Goal: Task Accomplishment & Management: Manage account settings

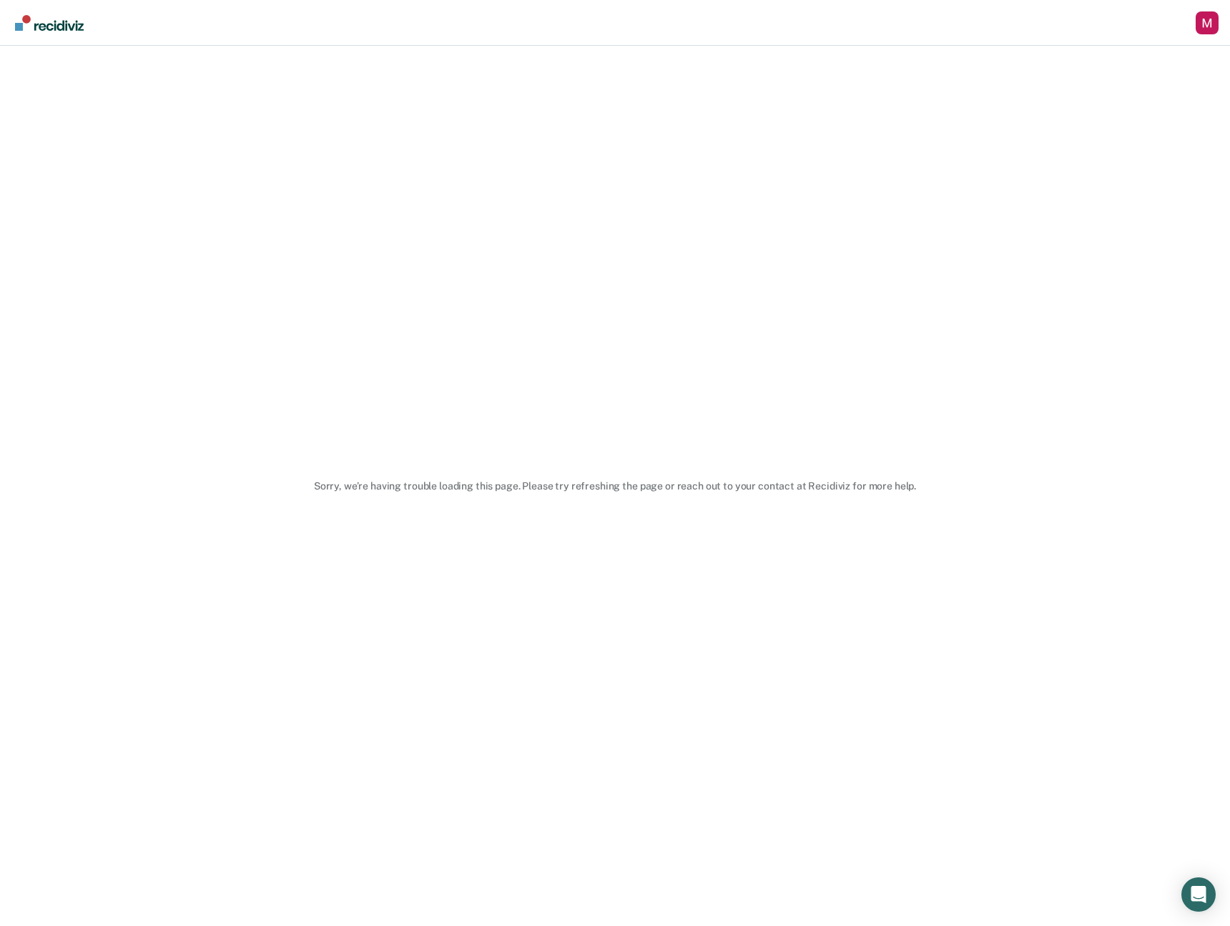
click at [680, 345] on div "Sorry, we’re having trouble loading this page. Please try refreshing the page o…" at bounding box center [615, 486] width 1230 height 880
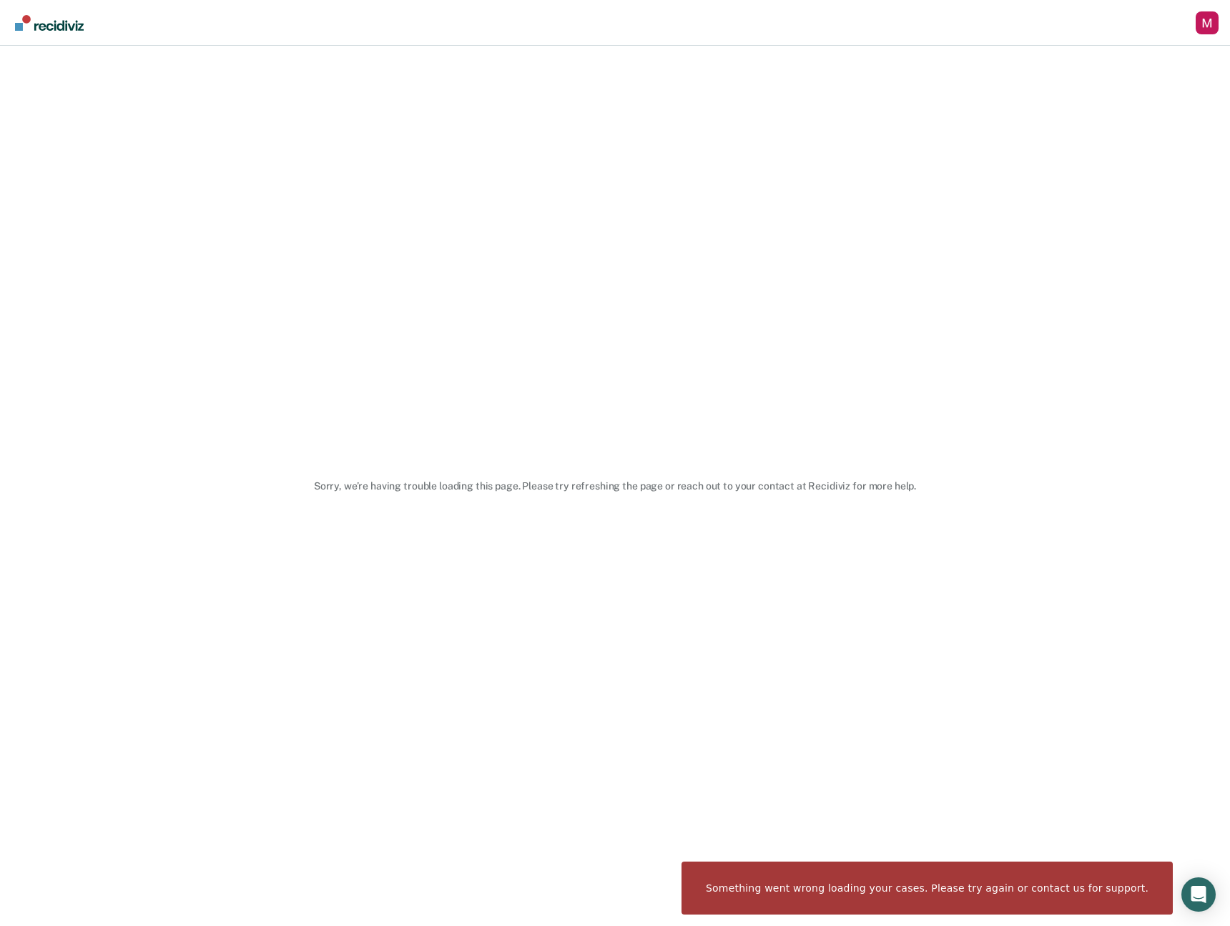
click at [921, 333] on div "Sorry, we’re having trouble loading this page. Please try refreshing the page o…" at bounding box center [615, 486] width 1230 height 880
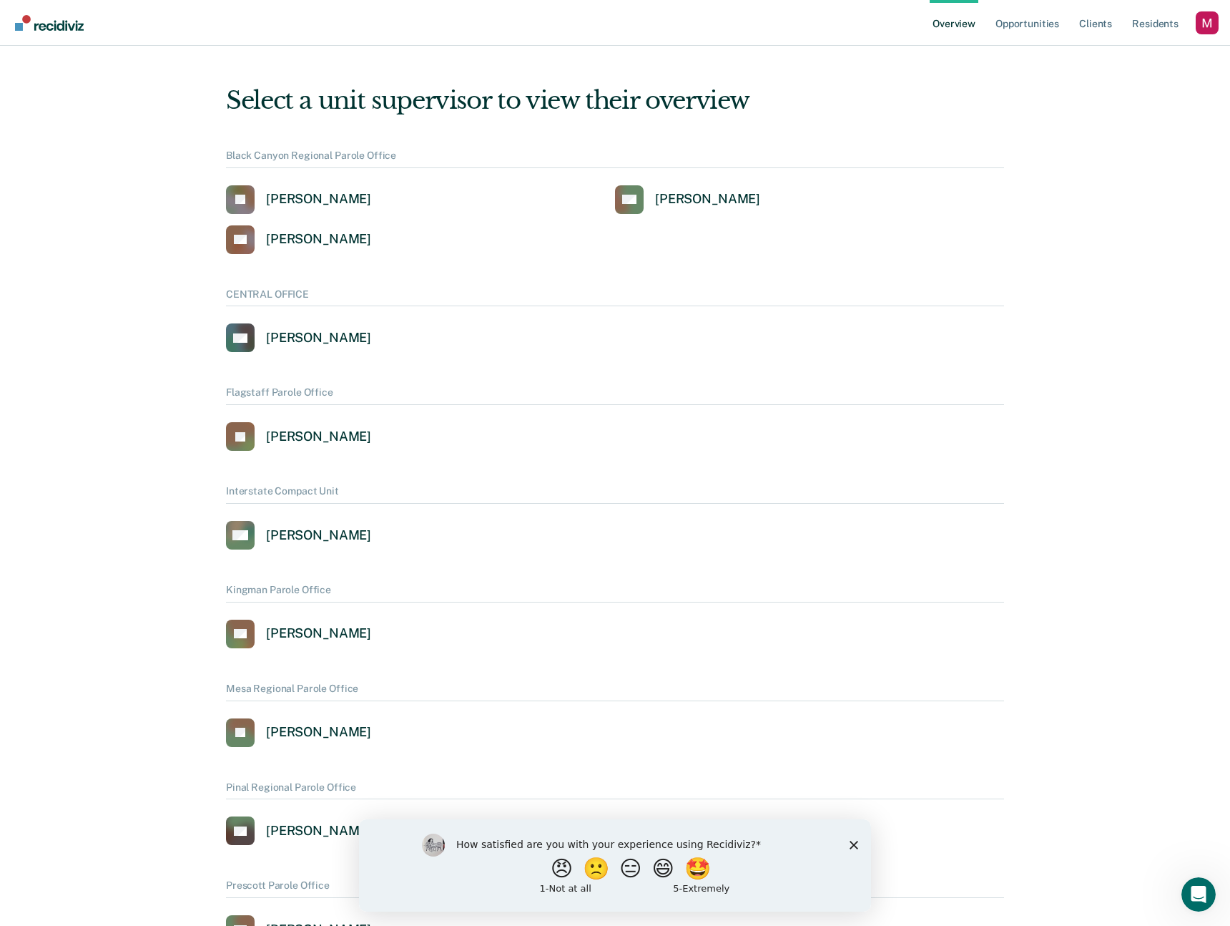
click at [1207, 17] on div "Profile dropdown button" at bounding box center [1207, 22] width 23 height 23
click at [1097, 57] on link "Profile" at bounding box center [1149, 57] width 115 height 11
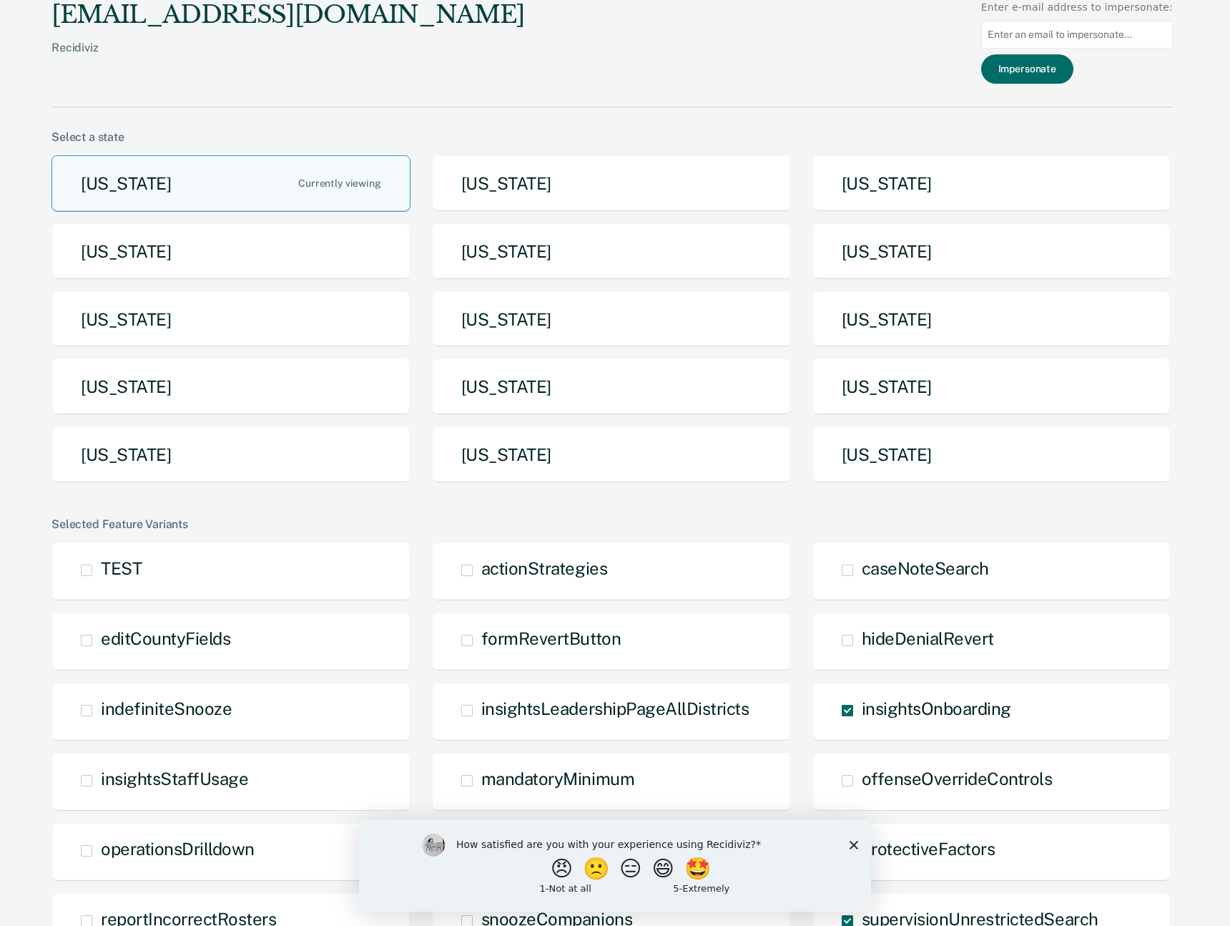
click at [1068, 33] on input at bounding box center [1077, 35] width 192 height 28
type input "mlvollmers@nd.gov"
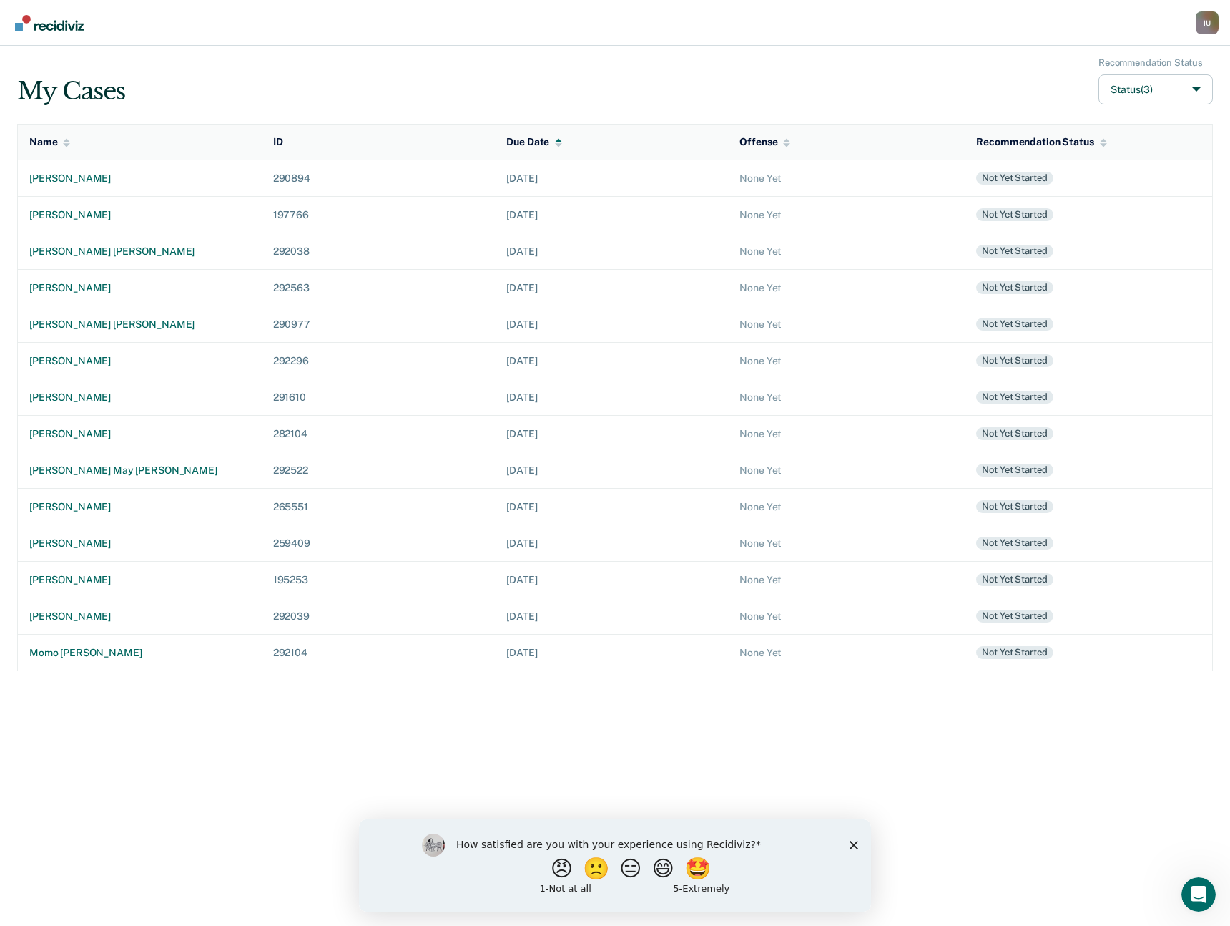
click at [980, 82] on div "My Cases Recommendation Status Status (3)" at bounding box center [615, 81] width 1196 height 48
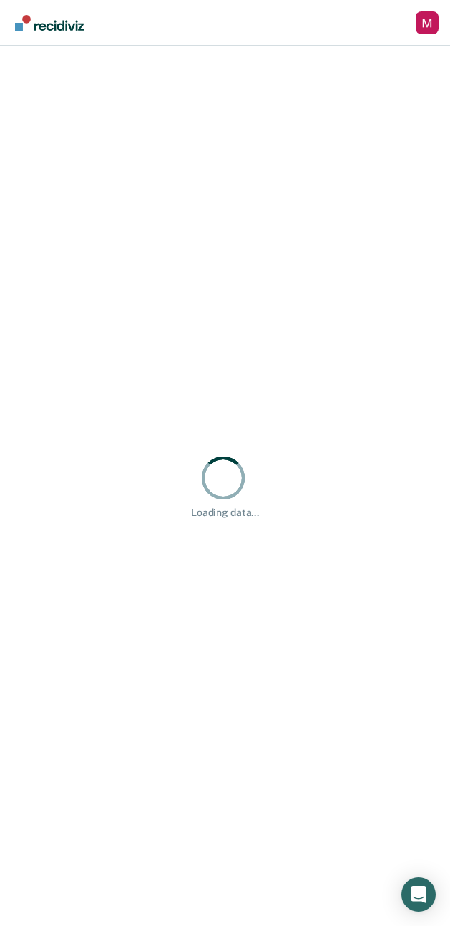
click at [427, 20] on div "Profile dropdown button" at bounding box center [427, 22] width 23 height 23
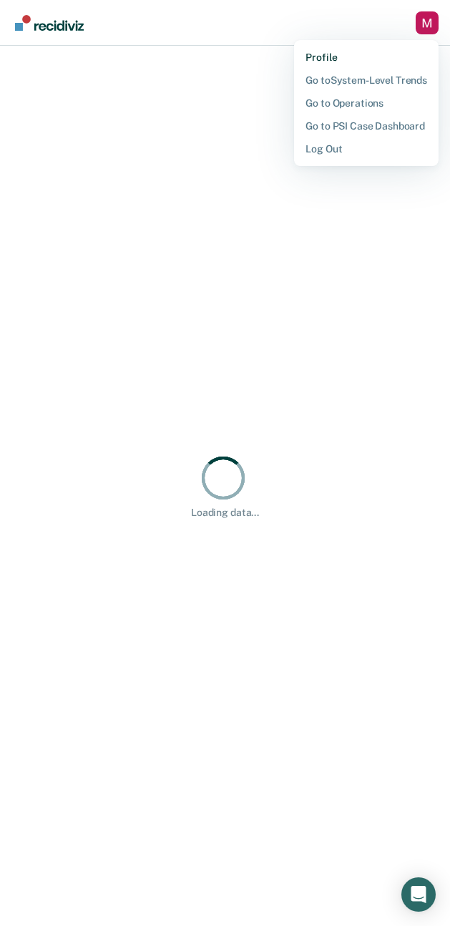
click at [330, 57] on link "Profile" at bounding box center [366, 57] width 122 height 11
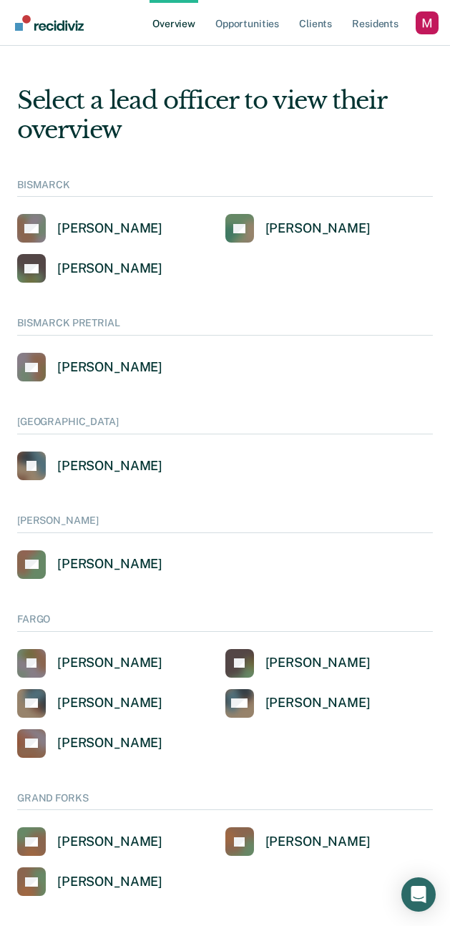
click at [427, 20] on div "Profile dropdown button" at bounding box center [427, 22] width 23 height 23
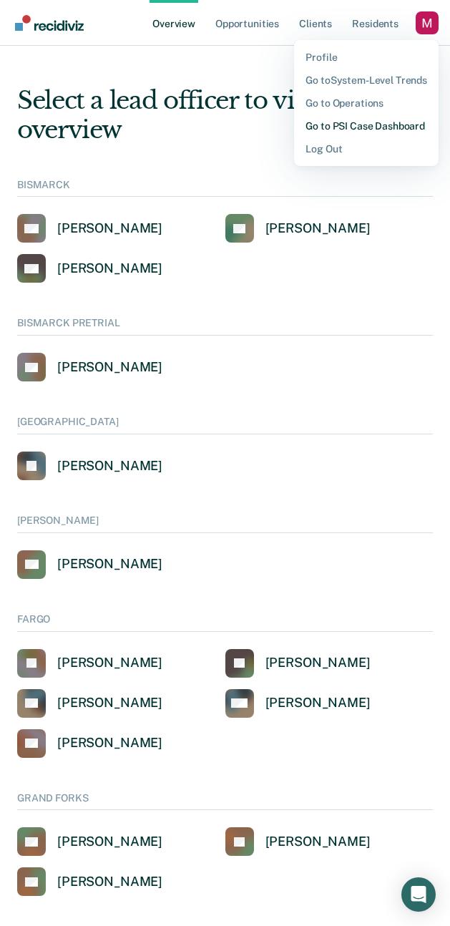
click at [366, 123] on link "Go to PSI Case Dashboard" at bounding box center [366, 125] width 122 height 11
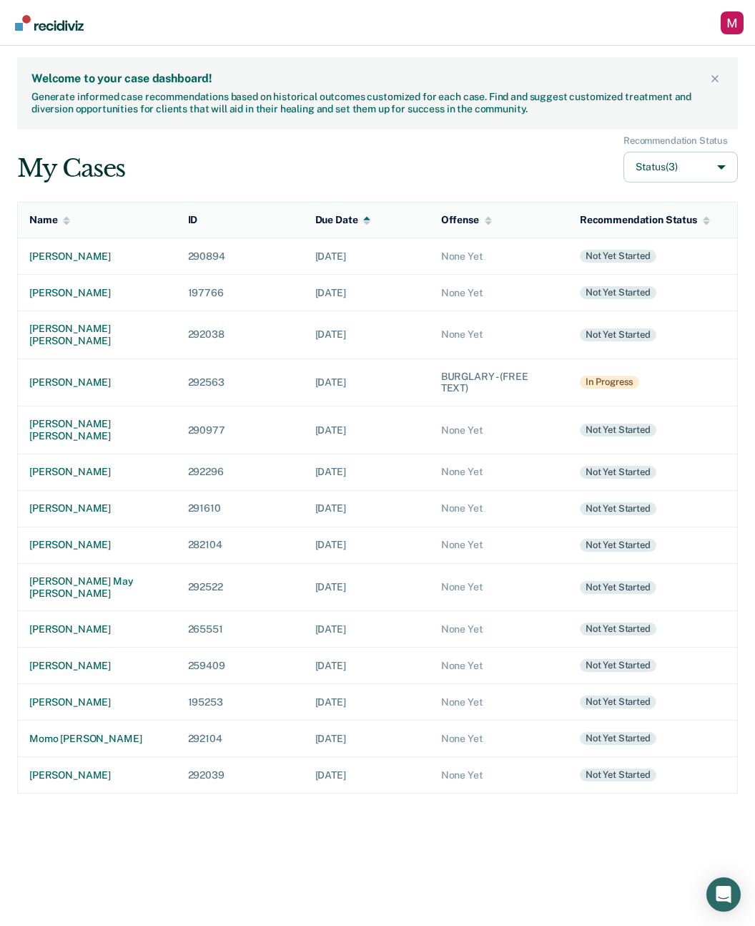
click at [329, 810] on div "Welcome to your case dashboard! Generate informed case recommendations based on…" at bounding box center [377, 486] width 755 height 880
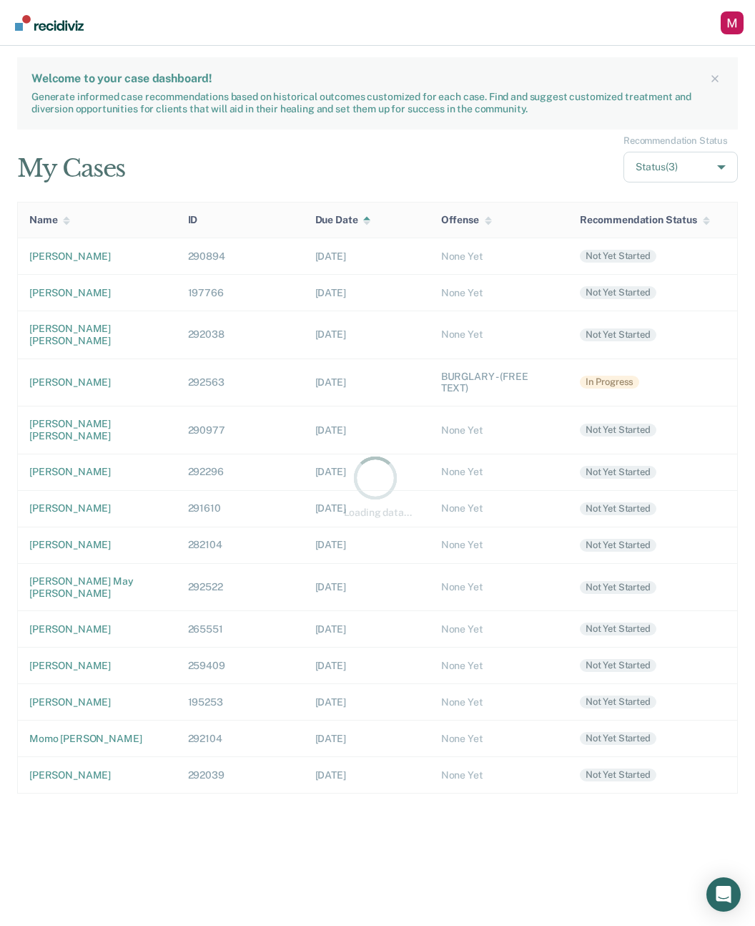
click at [733, 24] on div "Profile dropdown button" at bounding box center [732, 22] width 23 height 23
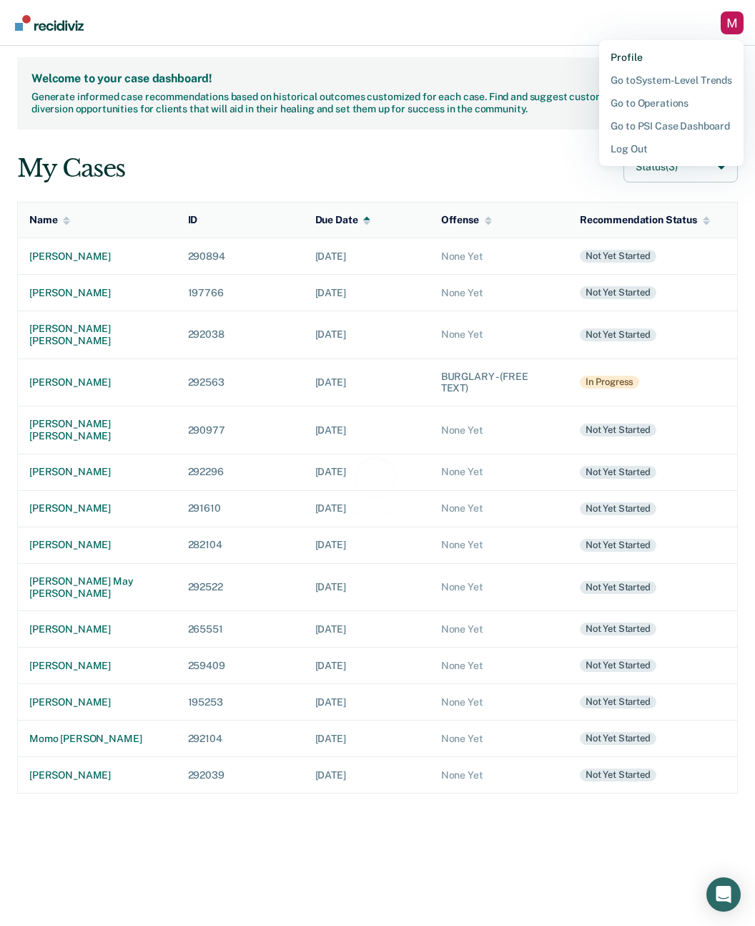
click at [653, 59] on link "Profile" at bounding box center [672, 57] width 122 height 11
